Goal: Information Seeking & Learning: Learn about a topic

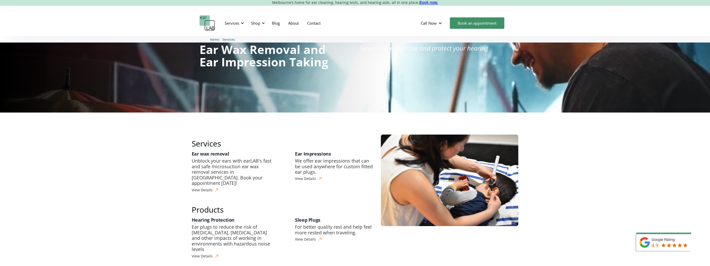
scroll to position [52, 0]
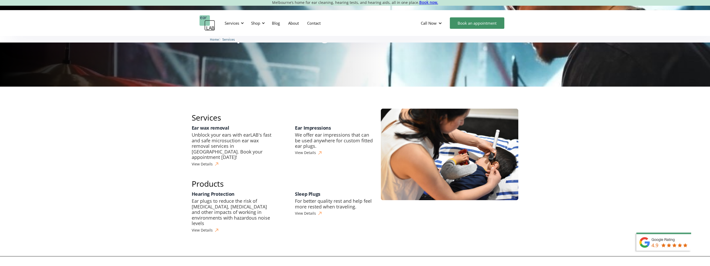
click at [204, 162] on div "View Details" at bounding box center [202, 164] width 21 height 4
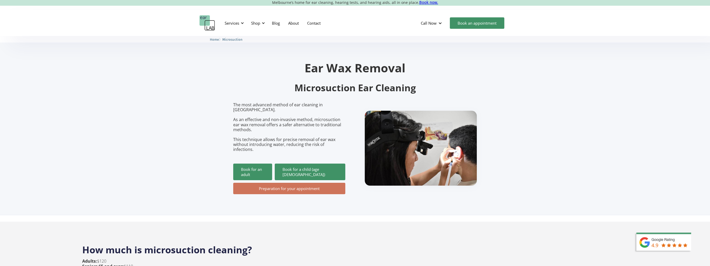
click at [271, 183] on link "Preparation for your appointment" at bounding box center [289, 188] width 112 height 11
click at [273, 23] on link "Blog" at bounding box center [276, 23] width 16 height 15
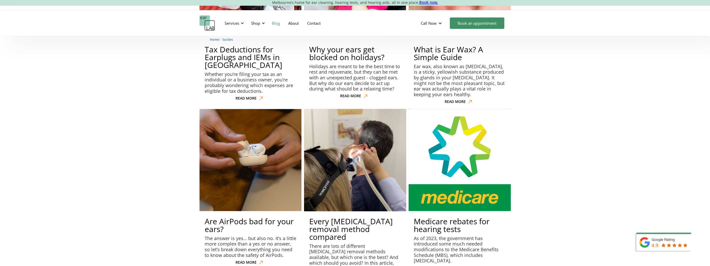
scroll to position [1298, 0]
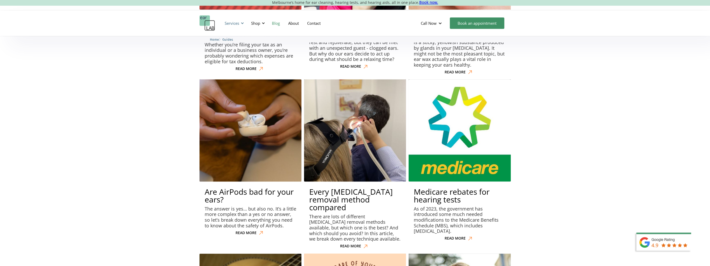
click at [238, 23] on div "Services" at bounding box center [232, 23] width 15 height 5
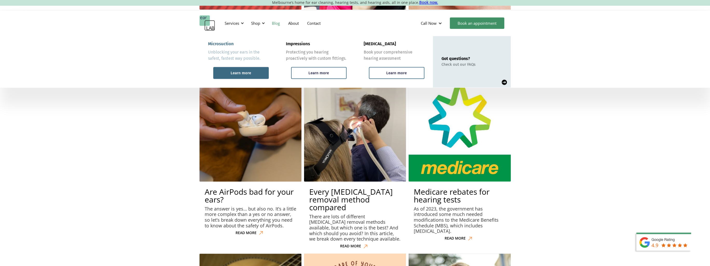
click at [247, 73] on div "Learn more" at bounding box center [241, 73] width 21 height 5
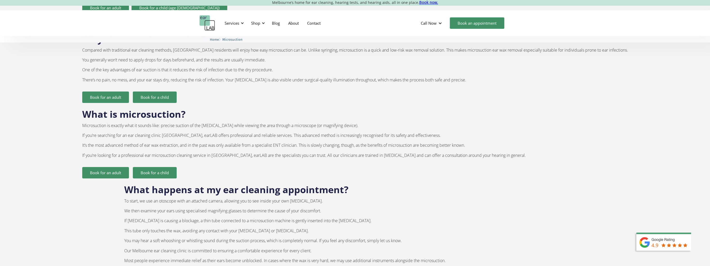
scroll to position [337, 0]
